Goal: Information Seeking & Learning: Learn about a topic

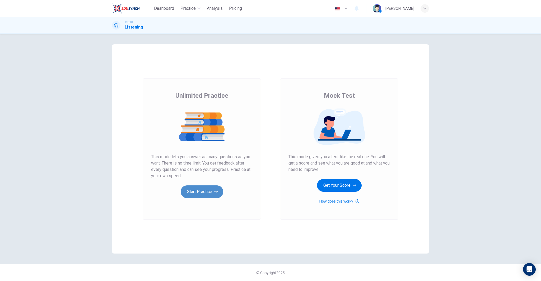
click at [202, 194] on button "Start Practice" at bounding box center [202, 191] width 43 height 13
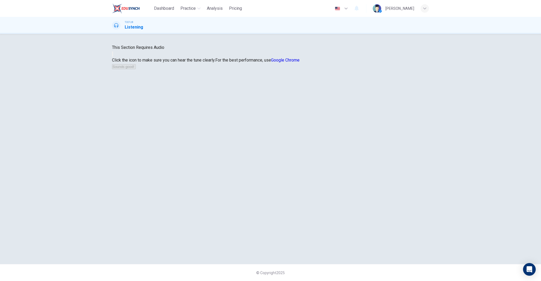
click at [113, 56] on button "button" at bounding box center [112, 53] width 1 height 5
click at [136, 69] on button "Sounds good!" at bounding box center [124, 66] width 24 height 5
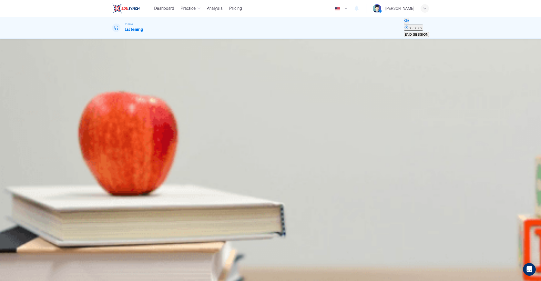
drag, startPoint x: 123, startPoint y: 91, endPoint x: 119, endPoint y: 92, distance: 3.9
click at [121, 91] on div "02m 55s" at bounding box center [270, 97] width 317 height 27
click at [119, 94] on icon "button" at bounding box center [116, 92] width 6 height 6
drag, startPoint x: 294, startPoint y: 124, endPoint x: 290, endPoint y: 130, distance: 7.0
click at [294, 78] on div "A She is hoping to get an extension on an assignment B She is asking for a lett…" at bounding box center [270, 73] width 317 height 10
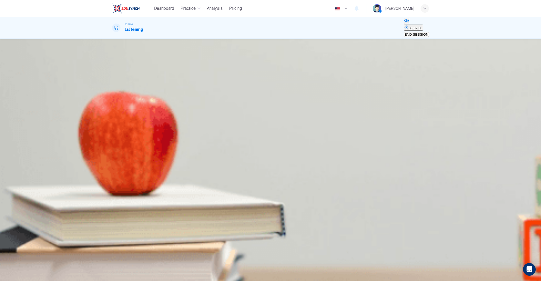
drag, startPoint x: 290, startPoint y: 131, endPoint x: 282, endPoint y: 130, distance: 8.9
click at [290, 77] on span "She needs help with the current assignment" at bounding box center [298, 75] width 68 height 4
type input "0"
click at [23, 271] on icon "button" at bounding box center [16, 272] width 13 height 13
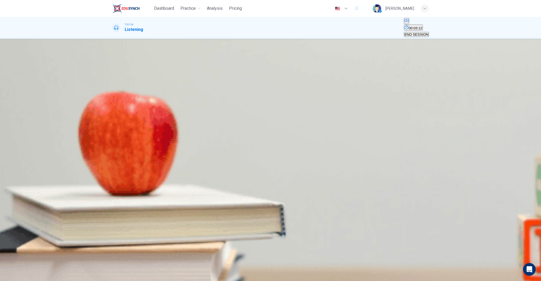
click at [325, 86] on span "The words are all mixed up, which means the poem is very confusing" at bounding box center [289, 84] width 107 height 4
click at [223, 77] on span "The words are all complex, which means the poem is trying to be fancy" at bounding box center [167, 75] width 111 height 4
click at [23, 270] on icon "button" at bounding box center [16, 272] width 13 height 10
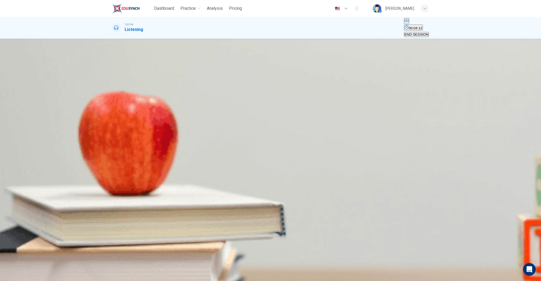
click at [207, 86] on span "The poem has a lot of formal punctuation, reinforcing its form" at bounding box center [159, 84] width 95 height 4
click at [23, 266] on span "SUBMIT" at bounding box center [16, 264] width 13 height 4
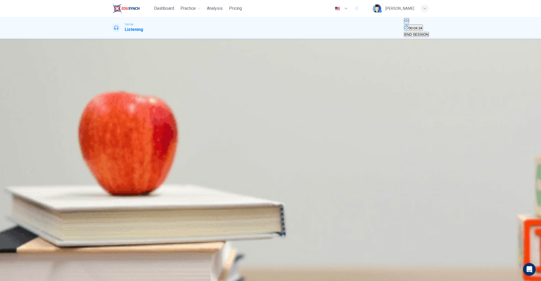
click at [252, 77] on span "Look closely at how every word, every line of the poem contributes to the overa…" at bounding box center [181, 75] width 139 height 4
click at [352, 77] on button "D Both A and C" at bounding box center [363, 72] width 22 height 9
click at [23, 266] on span "SUBMIT" at bounding box center [16, 264] width 13 height 4
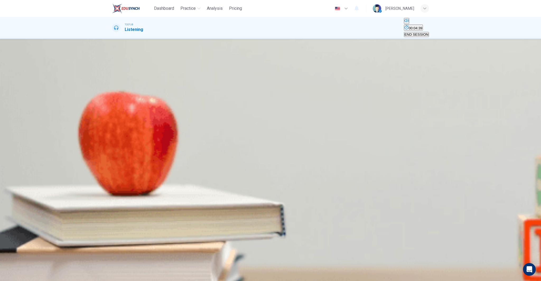
click at [119, 79] on icon "button" at bounding box center [116, 76] width 6 height 6
type input "0"
click at [284, 113] on span "All of the above are likely motivations" at bounding box center [300, 111] width 58 height 4
click at [23, 266] on span "SUBMIT" at bounding box center [16, 264] width 13 height 4
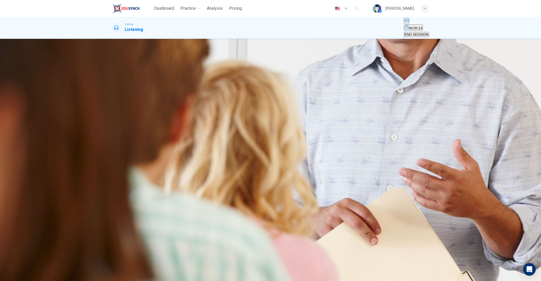
click at [116, 92] on icon "button" at bounding box center [116, 92] width 6 height 6
type input "0"
click at [181, 77] on span "The role of the expert witness in court cases" at bounding box center [146, 75] width 69 height 4
click at [362, 77] on button "D What to consider when choosing an expert witness" at bounding box center [364, 72] width 80 height 9
click at [23, 266] on span "SUBMIT" at bounding box center [16, 264] width 13 height 4
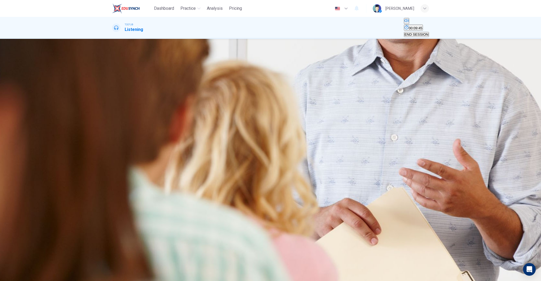
click at [359, 77] on span "Because expert witnesses need to be familiar with the jurors" at bounding box center [342, 75] width 94 height 4
click at [23, 275] on button "SUBMIT" at bounding box center [16, 270] width 14 height 19
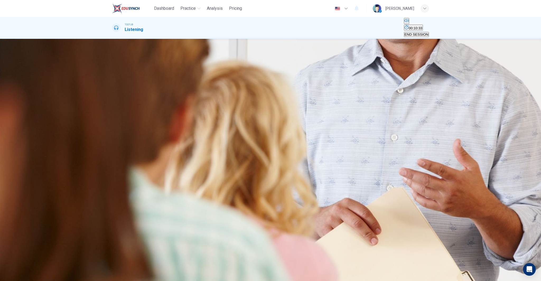
click at [186, 77] on span "The more impressive the credentials, the better" at bounding box center [149, 75] width 74 height 4
click at [313, 77] on span "They must have a state license" at bounding box center [308, 75] width 49 height 4
drag, startPoint x: 320, startPoint y: 91, endPoint x: 332, endPoint y: 118, distance: 29.0
click at [186, 77] on span "The more impressive the credentials, the better" at bounding box center [149, 75] width 74 height 4
click at [23, 272] on button "SUBMIT" at bounding box center [16, 270] width 14 height 19
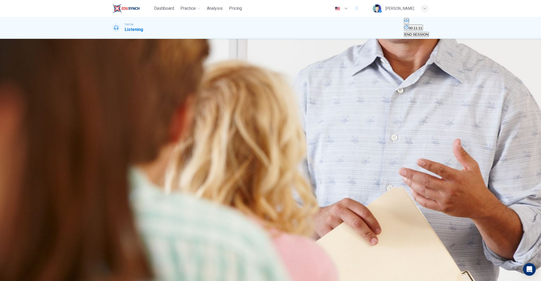
click at [216, 77] on span "They can be expensive to hire" at bounding box center [192, 75] width 47 height 4
click at [23, 268] on button "SUBMIT" at bounding box center [16, 270] width 14 height 19
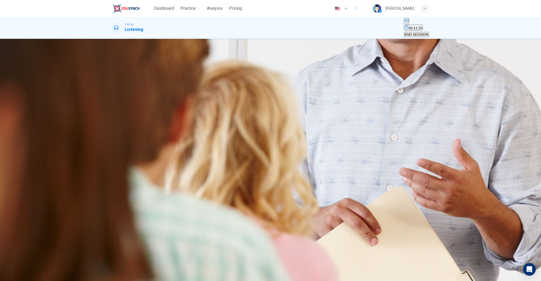
click at [112, 73] on icon "button" at bounding box center [112, 73] width 0 height 0
type input "0"
click at [211, 104] on span "Because he thinks the students can identify with juror reactions" at bounding box center [161, 102] width 98 height 4
click at [23, 266] on span "SUBMIT" at bounding box center [16, 264] width 13 height 4
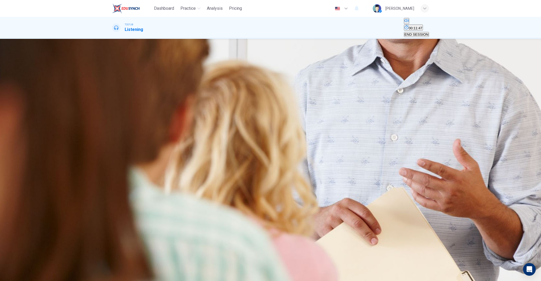
click at [207, 77] on span "There are specific requirements that all witnesses must meet" at bounding box center [159, 75] width 95 height 4
click at [222, 86] on span "The expert witness will charge twice as much as a normal hourly wage" at bounding box center [167, 84] width 110 height 4
click at [23, 266] on span "SUBMIT" at bounding box center [16, 264] width 13 height 4
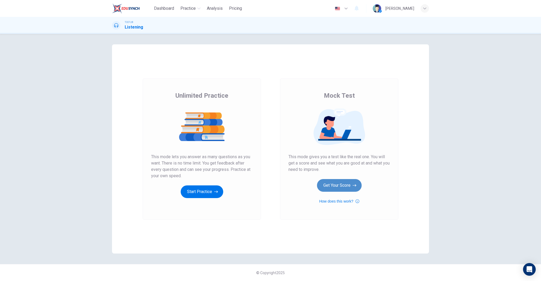
click at [350, 185] on button "Get Your Score" at bounding box center [339, 185] width 45 height 13
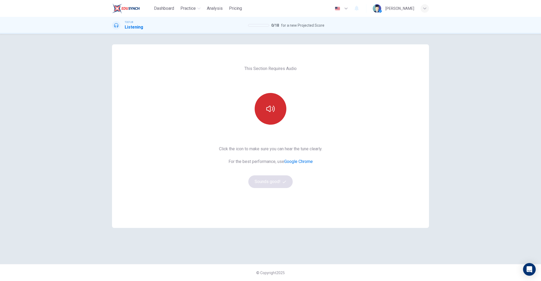
click at [271, 110] on icon "button" at bounding box center [270, 109] width 8 height 8
click at [279, 185] on button "Sounds good!" at bounding box center [270, 181] width 44 height 13
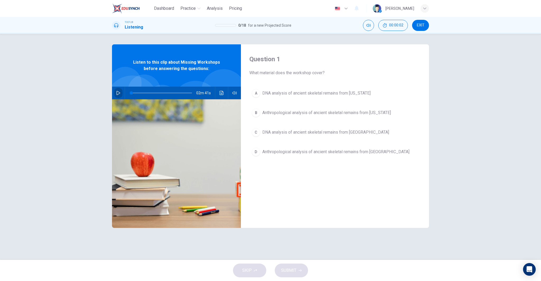
click at [118, 92] on icon "button" at bounding box center [118, 93] width 4 height 4
type input "0"
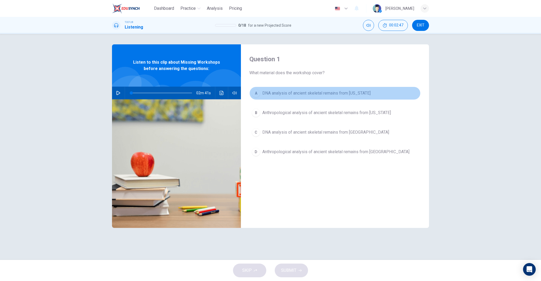
click at [339, 93] on span "DNA analysis of ancient skeletal remains from [US_STATE]" at bounding box center [316, 93] width 108 height 6
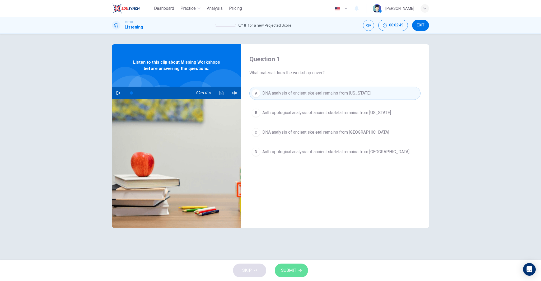
click at [302, 264] on button "SUBMIT" at bounding box center [291, 270] width 33 height 14
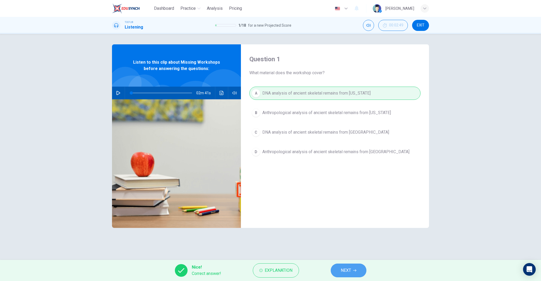
click at [337, 270] on button "NEXT" at bounding box center [349, 270] width 36 height 14
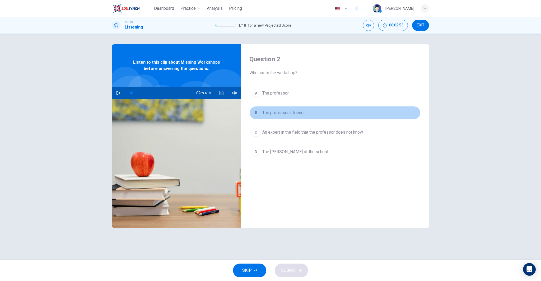
click at [303, 112] on span "The professor's friend" at bounding box center [282, 113] width 41 height 6
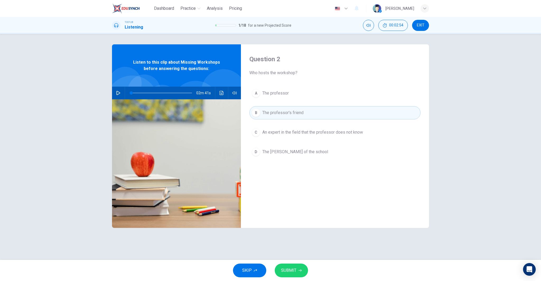
click at [292, 269] on span "SUBMIT" at bounding box center [288, 270] width 15 height 7
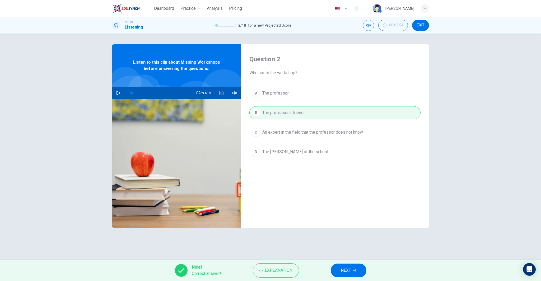
click at [351, 270] on span "NEXT" at bounding box center [346, 270] width 10 height 7
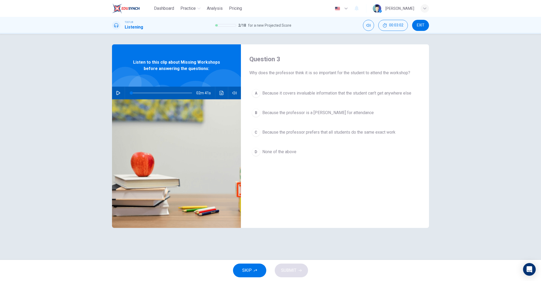
click at [350, 92] on span "Because it covers invaluable information that the student can't get anywhere el…" at bounding box center [336, 93] width 149 height 6
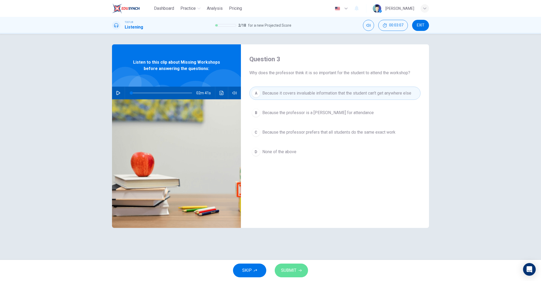
click at [288, 266] on button "SUBMIT" at bounding box center [291, 270] width 33 height 14
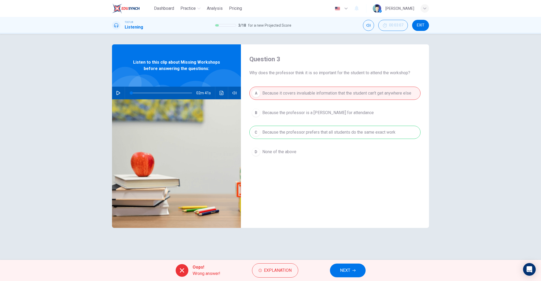
click at [342, 272] on span "NEXT" at bounding box center [345, 270] width 10 height 7
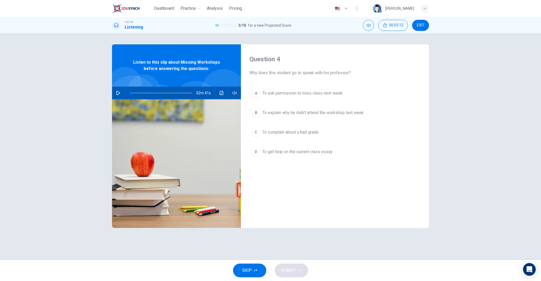
click at [320, 115] on span "To explain why he didn't attend the workshop last week" at bounding box center [312, 113] width 101 height 6
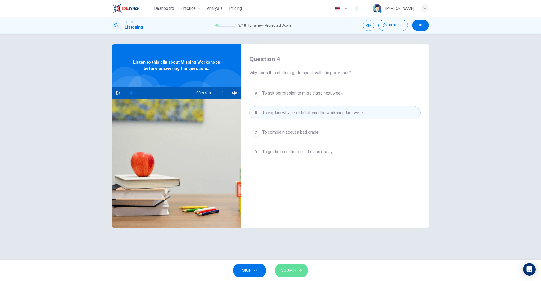
click at [298, 270] on icon "button" at bounding box center [299, 270] width 3 height 3
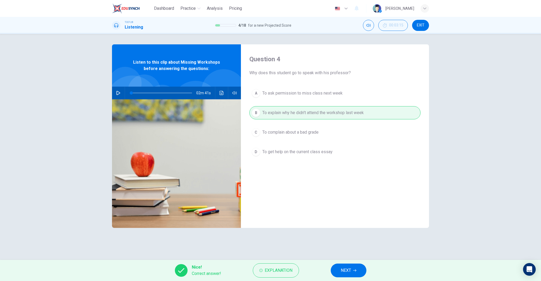
click at [352, 269] on button "NEXT" at bounding box center [349, 270] width 36 height 14
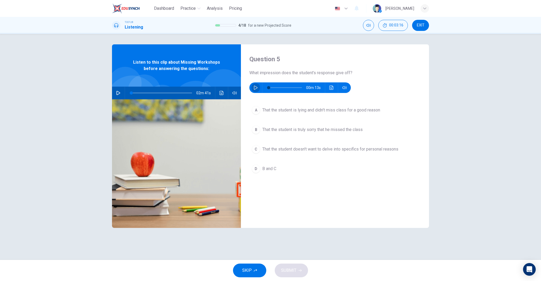
click at [255, 88] on icon "button" at bounding box center [255, 88] width 4 height 4
type input "0"
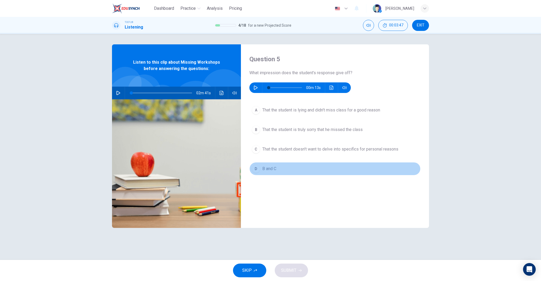
click at [291, 166] on button "D B and C" at bounding box center [334, 168] width 171 height 13
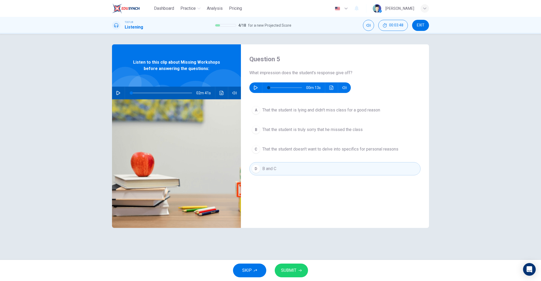
click at [289, 272] on span "SUBMIT" at bounding box center [288, 270] width 15 height 7
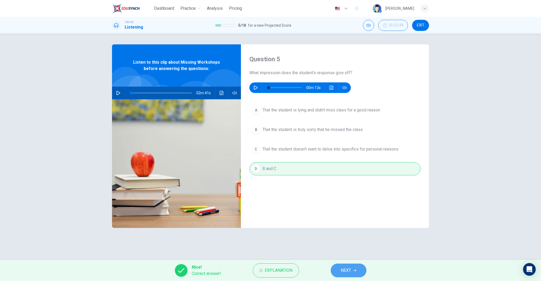
click at [354, 271] on icon "button" at bounding box center [354, 270] width 3 height 3
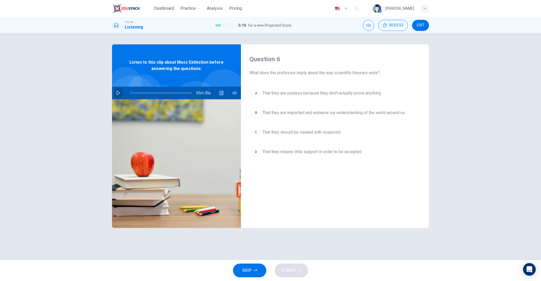
click at [117, 90] on button "button" at bounding box center [118, 93] width 8 height 13
type input "0"
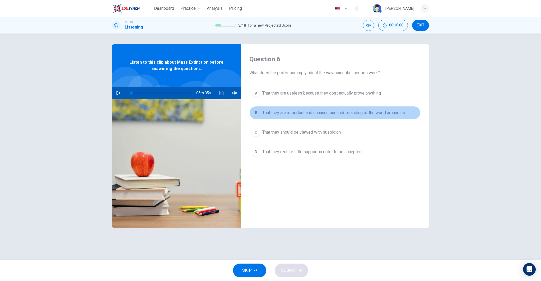
click at [371, 114] on span "That they are important and enhance our understanding of the world around us" at bounding box center [333, 113] width 143 height 6
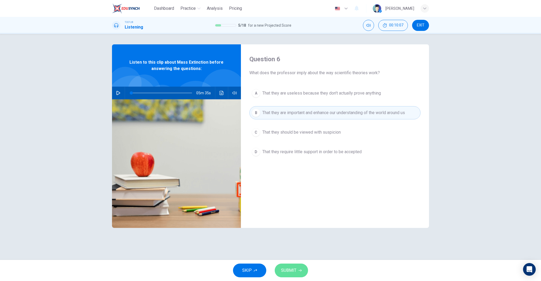
click at [297, 268] on button "SUBMIT" at bounding box center [291, 270] width 33 height 14
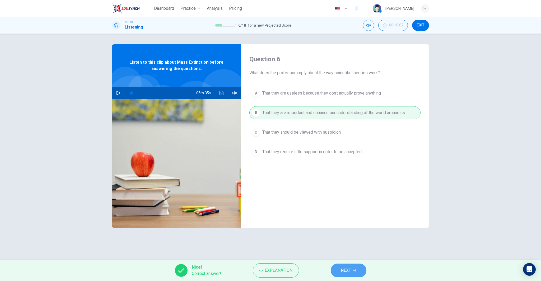
click at [352, 269] on button "NEXT" at bounding box center [349, 270] width 36 height 14
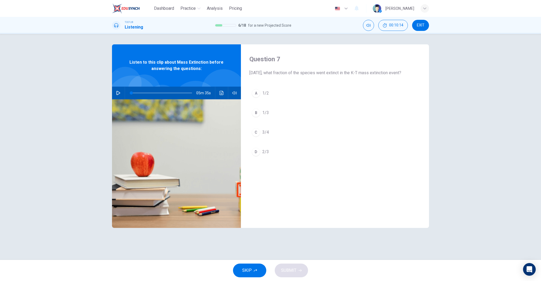
click at [288, 137] on button "C 3/4" at bounding box center [334, 132] width 171 height 13
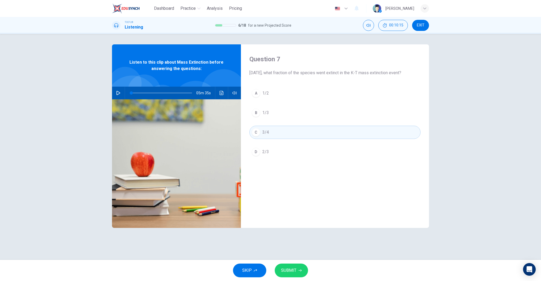
click at [297, 273] on button "SUBMIT" at bounding box center [291, 270] width 33 height 14
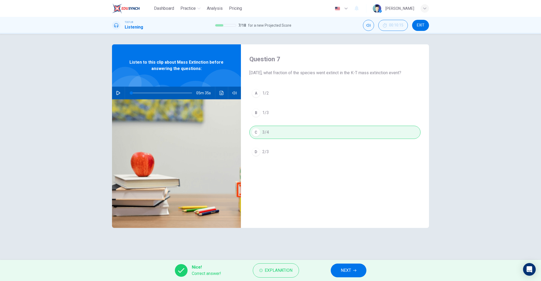
click at [355, 267] on button "NEXT" at bounding box center [349, 270] width 36 height 14
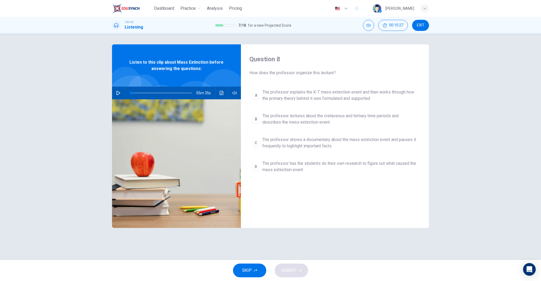
click at [305, 100] on span "The professor explains the K-T mass extinction event and then works through how…" at bounding box center [340, 95] width 156 height 13
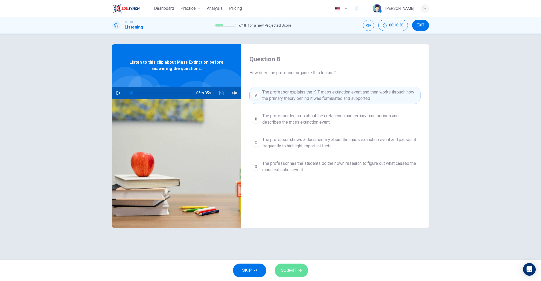
click at [300, 271] on icon "button" at bounding box center [299, 270] width 3 height 2
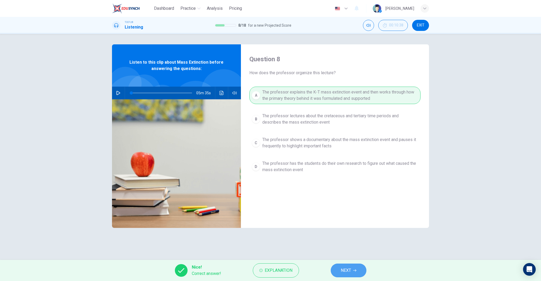
click at [338, 268] on button "NEXT" at bounding box center [349, 270] width 36 height 14
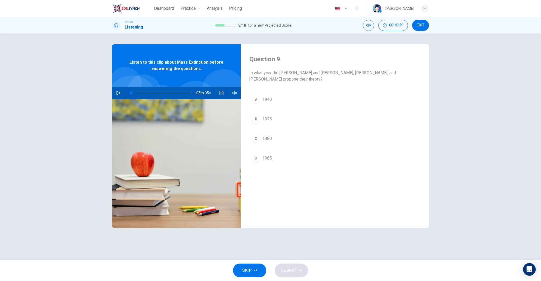
click at [284, 139] on button "C 1980" at bounding box center [334, 138] width 171 height 13
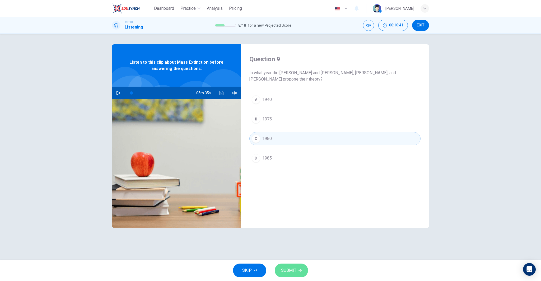
click at [300, 269] on icon "button" at bounding box center [299, 270] width 3 height 3
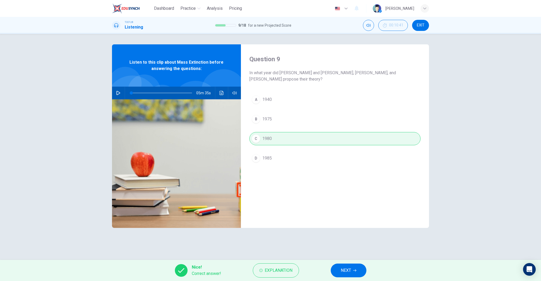
click at [352, 268] on button "NEXT" at bounding box center [349, 270] width 36 height 14
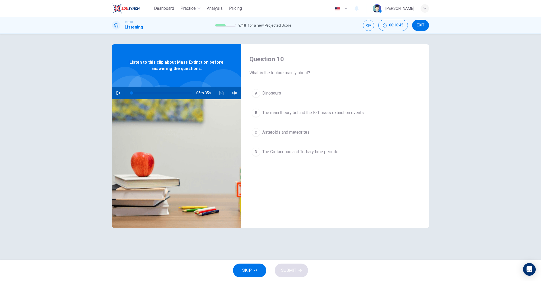
click at [305, 114] on span "The main theory behind the K-T mass extinction events" at bounding box center [312, 113] width 101 height 6
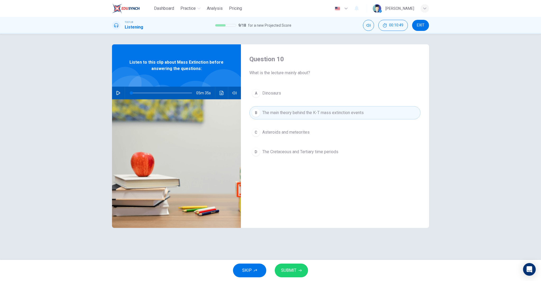
click at [299, 269] on icon "button" at bounding box center [299, 270] width 3 height 3
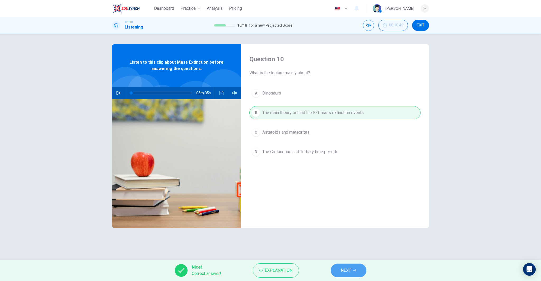
click at [335, 268] on button "NEXT" at bounding box center [349, 270] width 36 height 14
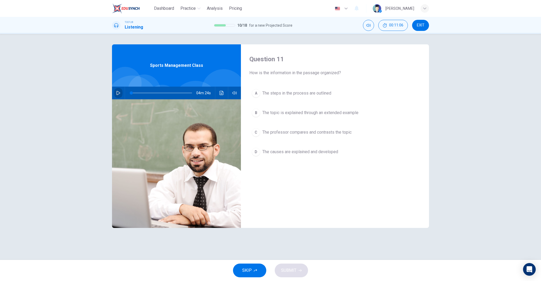
click at [116, 92] on icon "button" at bounding box center [118, 93] width 4 height 4
click at [137, 93] on span at bounding box center [137, 92] width 3 height 3
type input "0"
click at [470, 104] on div "Question 11 How is the information in the passage organized? A The steps in the…" at bounding box center [270, 147] width 541 height 226
click at [299, 151] on span "The causes are explained and developed" at bounding box center [300, 152] width 76 height 6
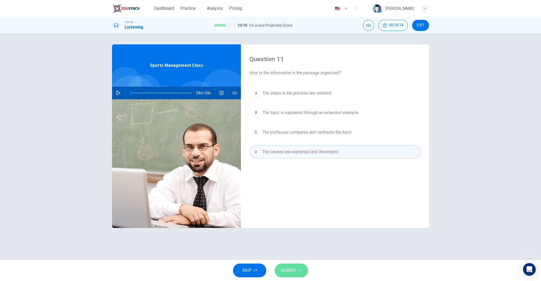
click at [292, 272] on span "SUBMIT" at bounding box center [288, 270] width 15 height 7
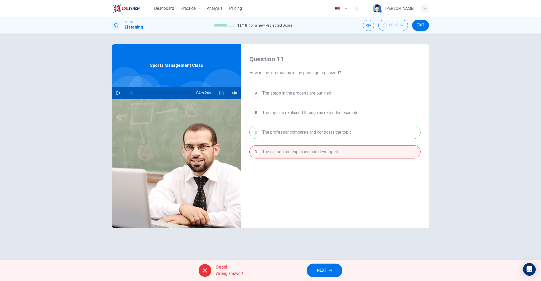
click at [328, 268] on button "NEXT" at bounding box center [324, 270] width 36 height 14
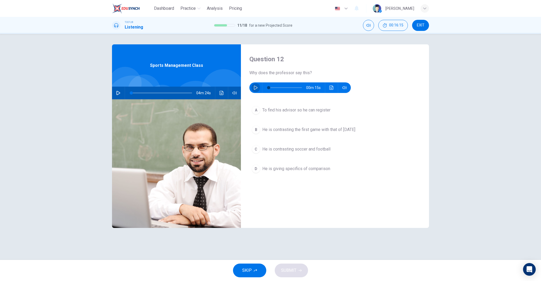
click at [254, 88] on icon "button" at bounding box center [256, 88] width 4 height 4
type input "0"
click at [332, 168] on button "D He is giving specifics of comparison" at bounding box center [334, 168] width 171 height 13
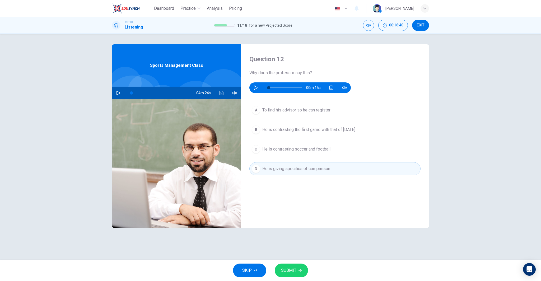
drag, startPoint x: 308, startPoint y: 130, endPoint x: 311, endPoint y: 127, distance: 3.9
click at [310, 128] on span "He is contrasting the first game with that of [DATE]" at bounding box center [308, 129] width 93 height 6
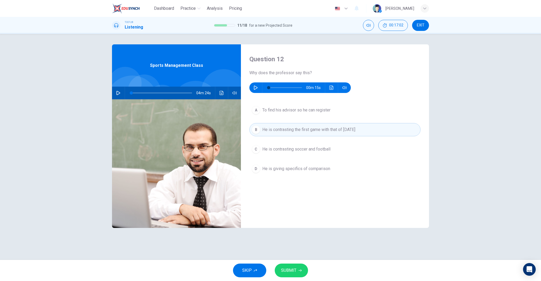
click at [320, 148] on span "He is contrasting soccer and football" at bounding box center [296, 149] width 68 height 6
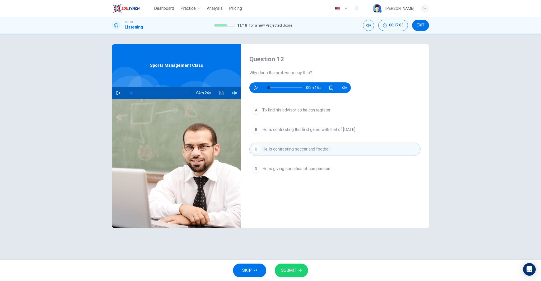
click at [301, 274] on button "SUBMIT" at bounding box center [291, 270] width 33 height 14
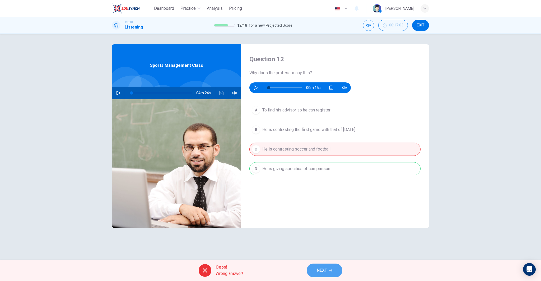
click at [331, 270] on icon "button" at bounding box center [330, 270] width 3 height 2
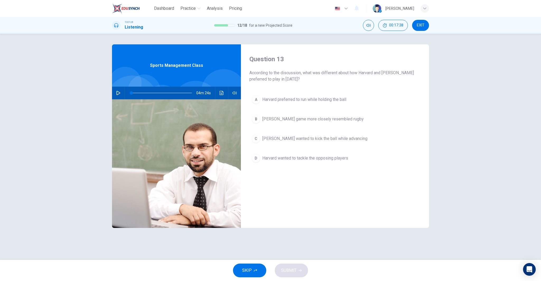
click at [328, 119] on span "[PERSON_NAME] game more closely resembled rugby" at bounding box center [312, 119] width 101 height 6
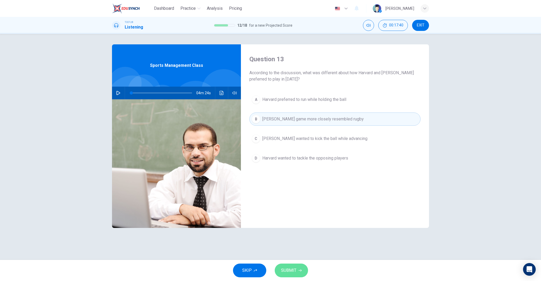
click at [283, 267] on span "SUBMIT" at bounding box center [288, 270] width 15 height 7
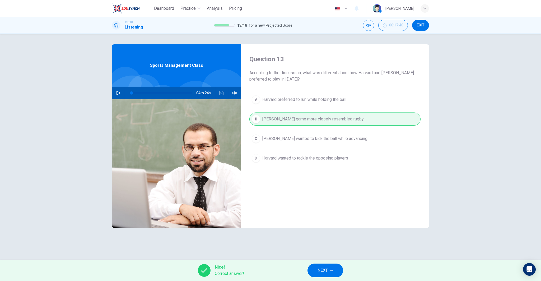
click at [333, 271] on button "NEXT" at bounding box center [325, 270] width 36 height 14
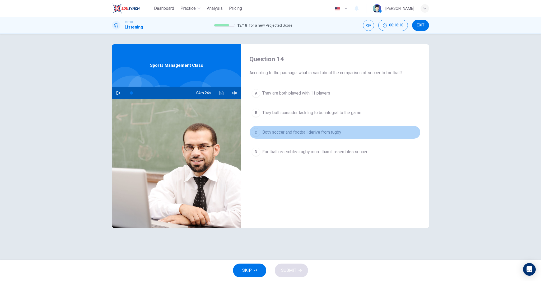
click at [310, 133] on span "Both soccer and football derive from rugby" at bounding box center [301, 132] width 79 height 6
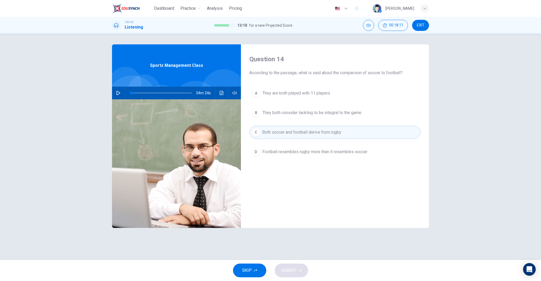
click at [299, 265] on div "SKIP SUBMIT" at bounding box center [270, 270] width 541 height 21
drag, startPoint x: 297, startPoint y: 95, endPoint x: 298, endPoint y: 98, distance: 2.9
click at [297, 95] on span "They are both played with 11 players" at bounding box center [296, 93] width 68 height 6
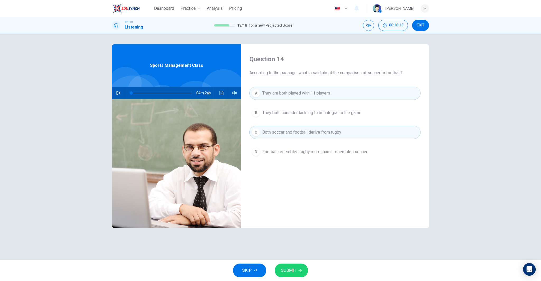
click at [299, 111] on span "They both consider tackling to be integral to the game" at bounding box center [311, 113] width 99 height 6
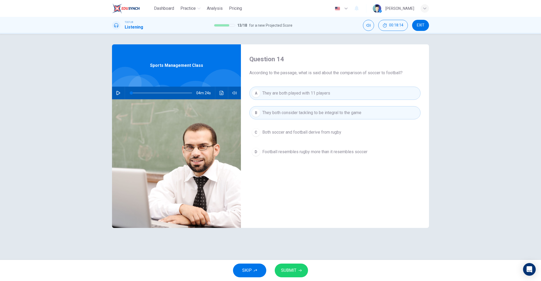
click at [301, 129] on button "C Both soccer and football derive from rugby" at bounding box center [334, 132] width 171 height 13
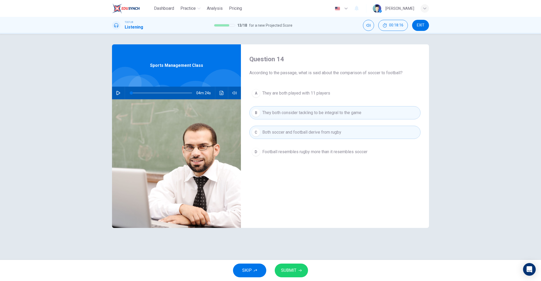
click at [300, 152] on span "Football resembles rugby more than it resembles soccer" at bounding box center [314, 152] width 105 height 6
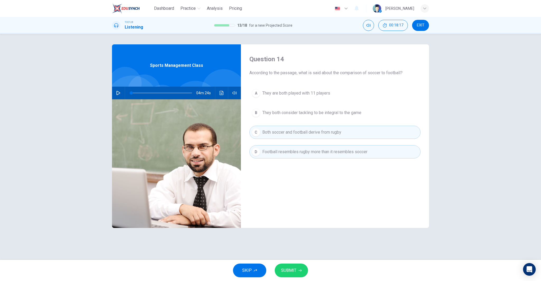
click at [334, 132] on span "Both soccer and football derive from rugby" at bounding box center [301, 132] width 79 height 6
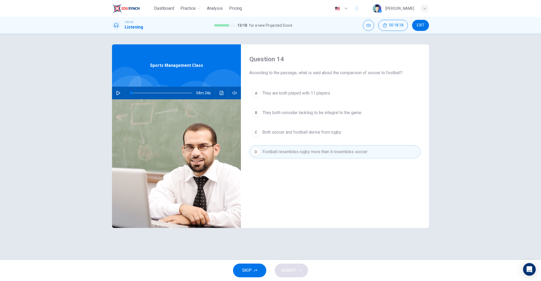
click at [335, 152] on span "Football resembles rugby more than it resembles soccer" at bounding box center [314, 152] width 105 height 6
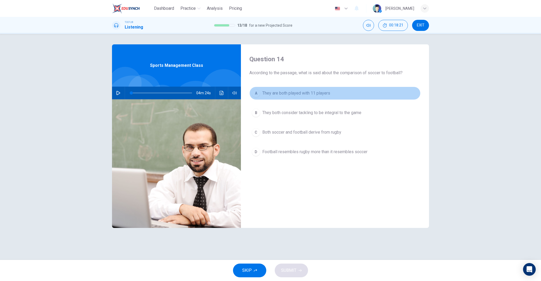
click at [315, 93] on span "They are both played with 11 players" at bounding box center [296, 93] width 68 height 6
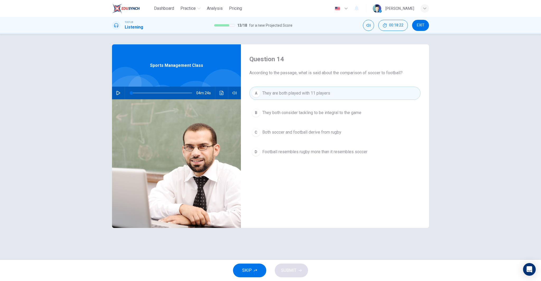
click at [325, 131] on span "Both soccer and football derive from rugby" at bounding box center [301, 132] width 79 height 6
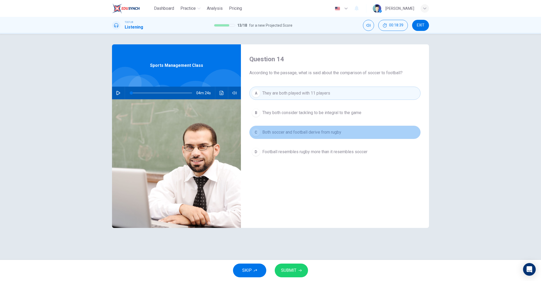
click at [333, 132] on span "Both soccer and football derive from rugby" at bounding box center [301, 132] width 79 height 6
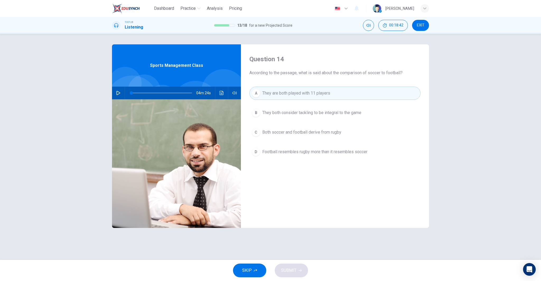
click at [334, 152] on span "Football resembles rugby more than it resembles soccer" at bounding box center [314, 152] width 105 height 6
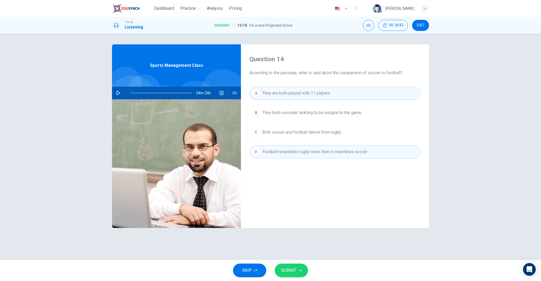
click at [298, 269] on icon "button" at bounding box center [299, 270] width 3 height 3
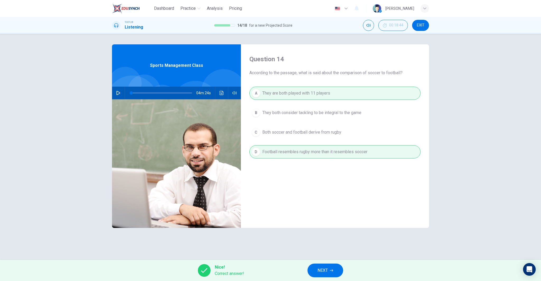
click at [329, 269] on button "NEXT" at bounding box center [325, 270] width 36 height 14
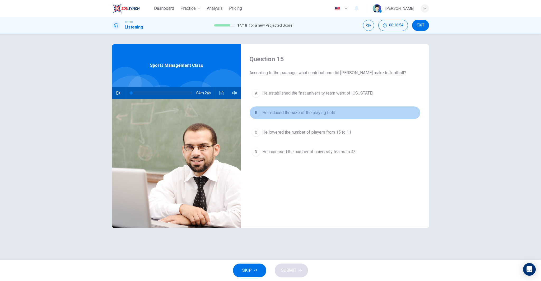
click at [311, 114] on span "He reduced the size of the playing field" at bounding box center [298, 113] width 73 height 6
click at [291, 115] on span "He reduced the size of the playing field" at bounding box center [298, 113] width 73 height 6
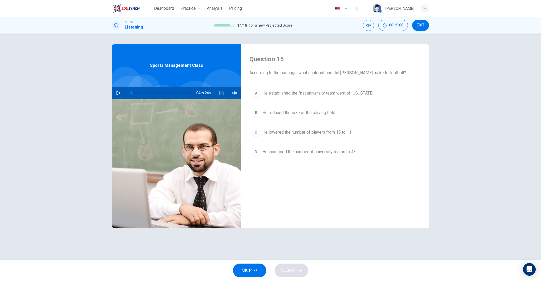
click at [300, 134] on span "He lowered the number of players from 15 to 11" at bounding box center [306, 132] width 89 height 6
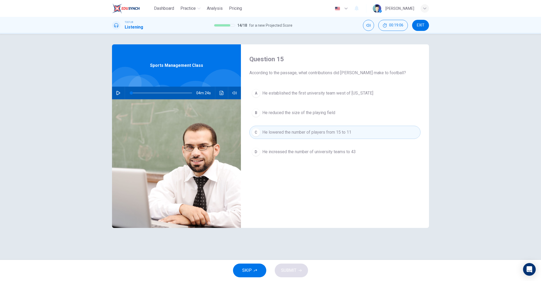
click at [298, 150] on span "He increased the number of university teams to 43" at bounding box center [308, 152] width 93 height 6
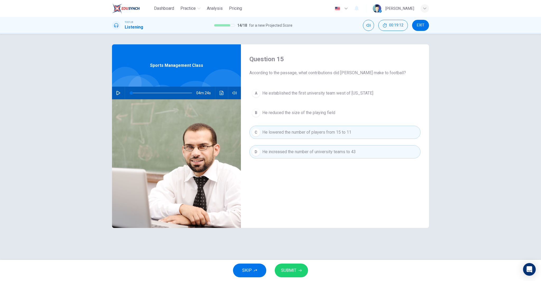
click at [290, 272] on span "SUBMIT" at bounding box center [288, 270] width 15 height 7
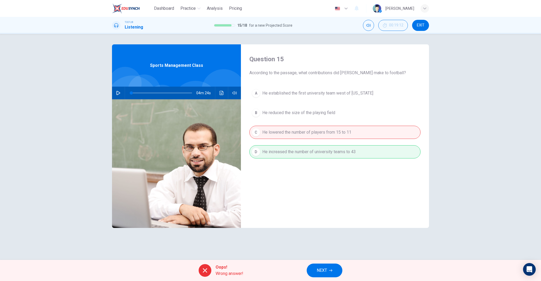
click at [333, 268] on button "NEXT" at bounding box center [324, 270] width 36 height 14
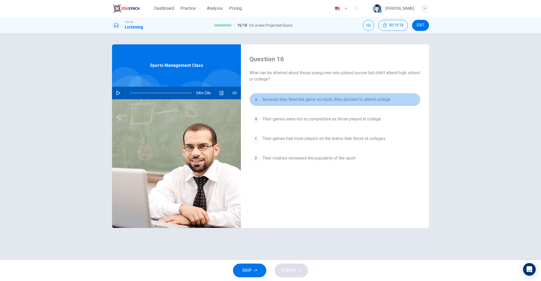
click at [319, 102] on span "Because they liked the game so much, they decided to attend college" at bounding box center [326, 99] width 128 height 6
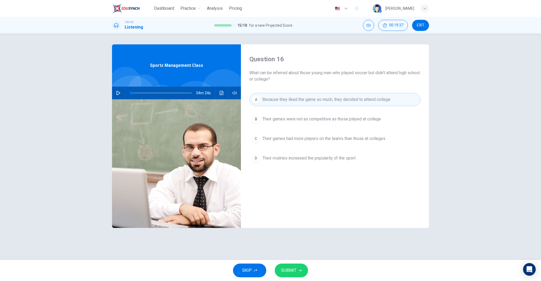
click at [275, 98] on span "Because they liked the game so much, they decided to attend college" at bounding box center [326, 99] width 128 height 6
click at [283, 119] on span "Their games were not as competitive as those played at college" at bounding box center [321, 119] width 119 height 6
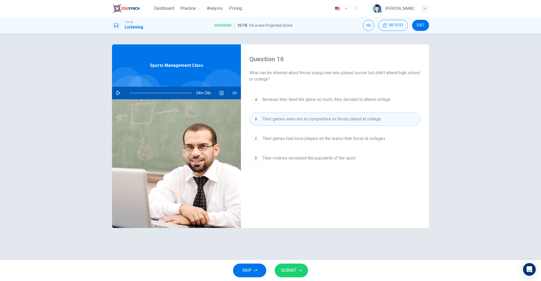
click at [318, 157] on span "Their rivalries increased the popularity of the sport" at bounding box center [308, 158] width 93 height 6
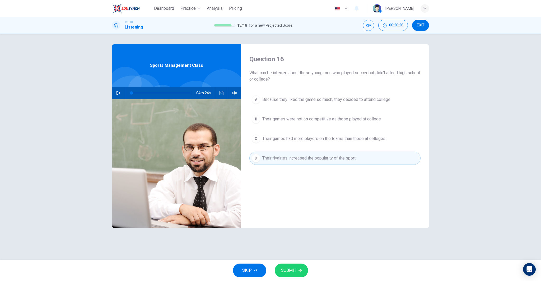
click at [338, 142] on span "Their games had more players on the teams than those at colleges" at bounding box center [323, 138] width 123 height 6
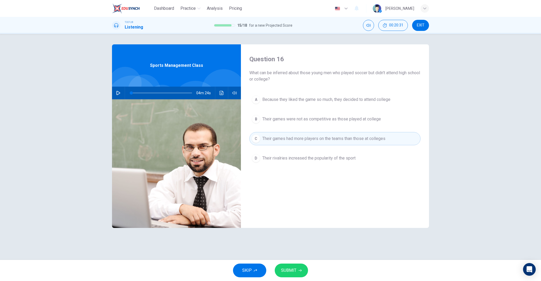
click at [324, 158] on span "Their rivalries increased the popularity of the sport" at bounding box center [308, 158] width 93 height 6
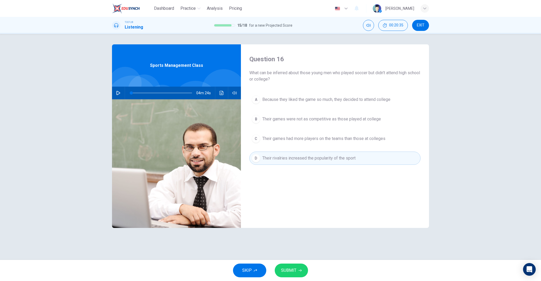
click at [328, 138] on span "Their games had more players on the teams than those at colleges" at bounding box center [323, 138] width 123 height 6
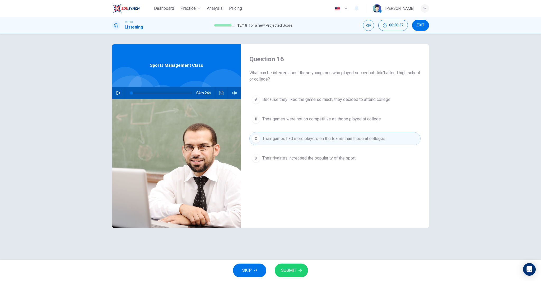
drag, startPoint x: 344, startPoint y: 169, endPoint x: 303, endPoint y: 276, distance: 115.0
click at [307, 280] on div "Dashboard Practice Analysis Pricing English en ​ [PERSON_NAME] TOEFL® Listening…" at bounding box center [270, 140] width 541 height 281
click at [292, 274] on span "SUBMIT" at bounding box center [288, 270] width 15 height 7
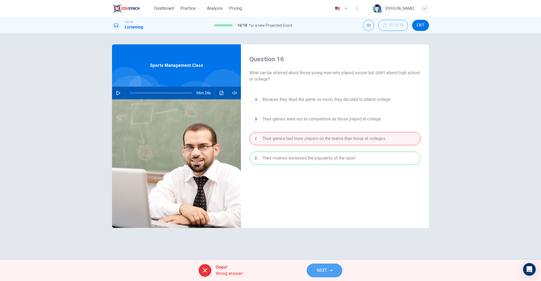
click at [333, 271] on button "NEXT" at bounding box center [324, 270] width 36 height 14
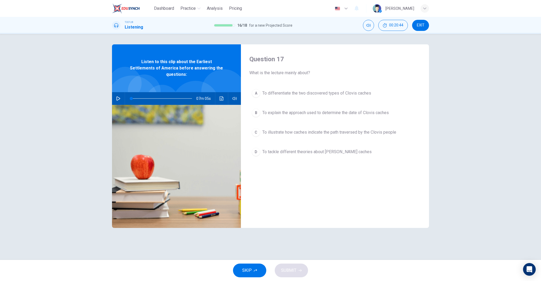
click at [419, 24] on span "EXIT" at bounding box center [421, 25] width 8 height 4
